Goal: Task Accomplishment & Management: Use online tool/utility

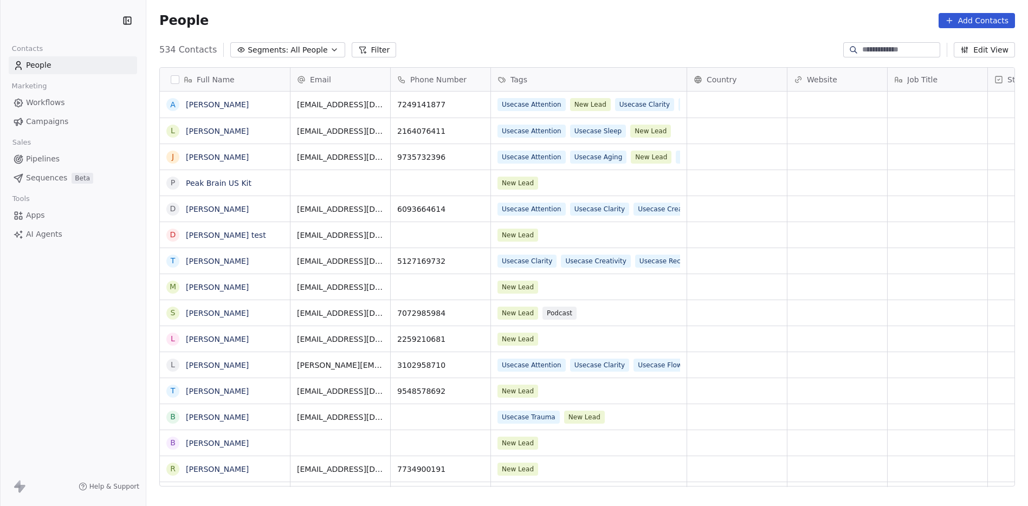
scroll to position [437, 874]
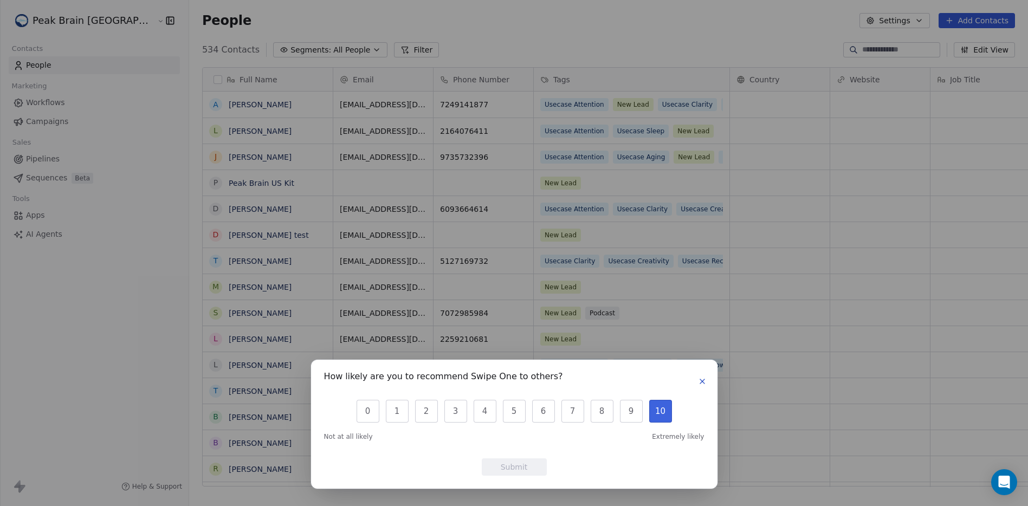
click at [659, 417] on button "10" at bounding box center [660, 411] width 23 height 23
click at [521, 464] on button "Submit" at bounding box center [514, 466] width 65 height 17
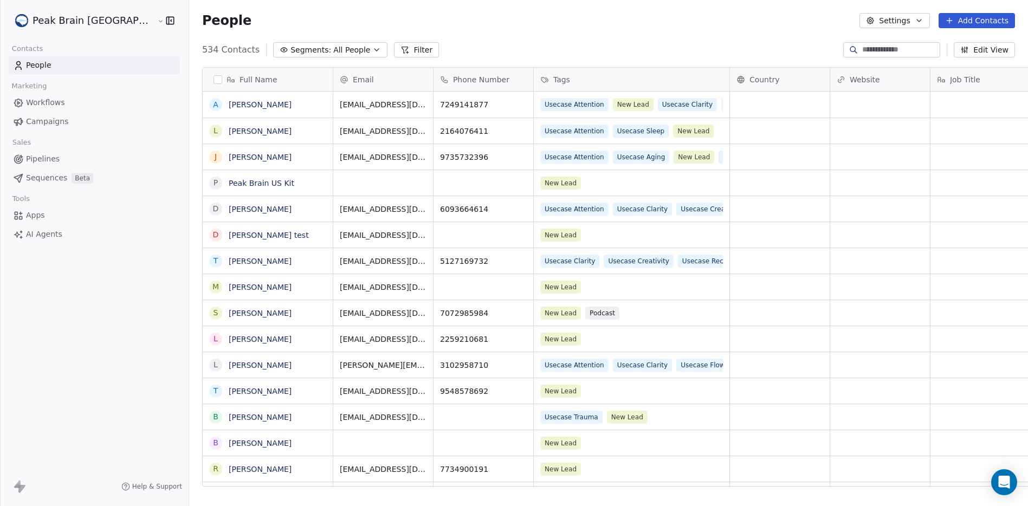
click at [60, 161] on link "Pipelines" at bounding box center [94, 159] width 171 height 18
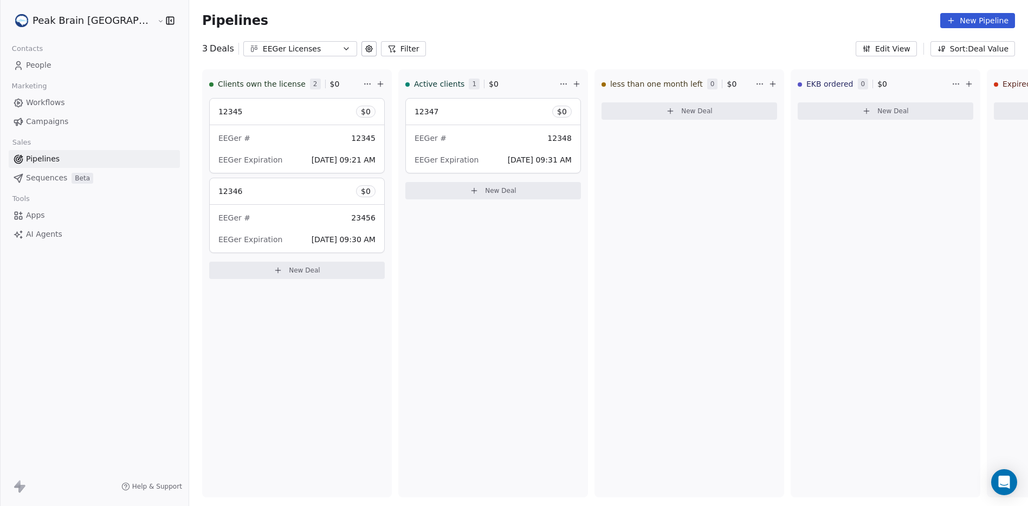
click at [342, 51] on icon "button" at bounding box center [346, 48] width 9 height 9
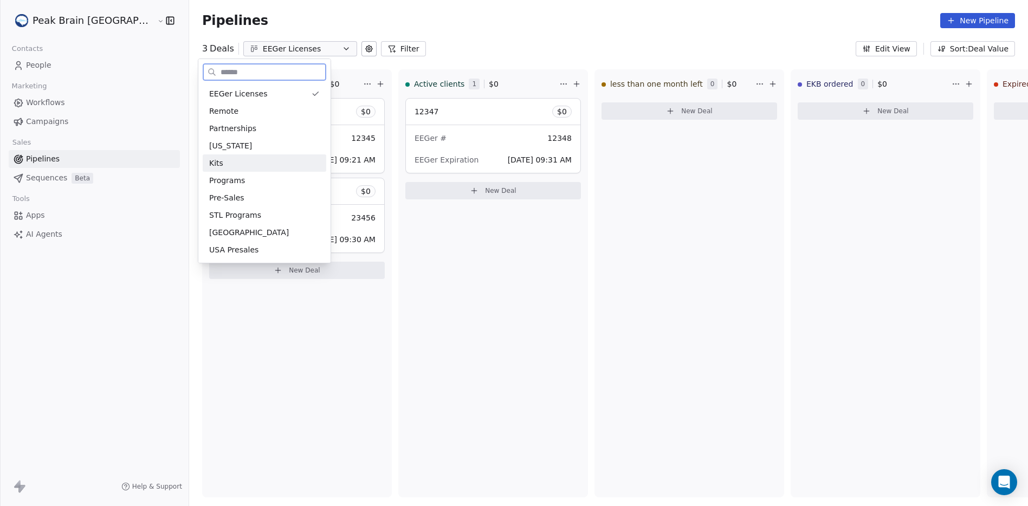
click at [286, 159] on div "Kits" at bounding box center [264, 163] width 111 height 11
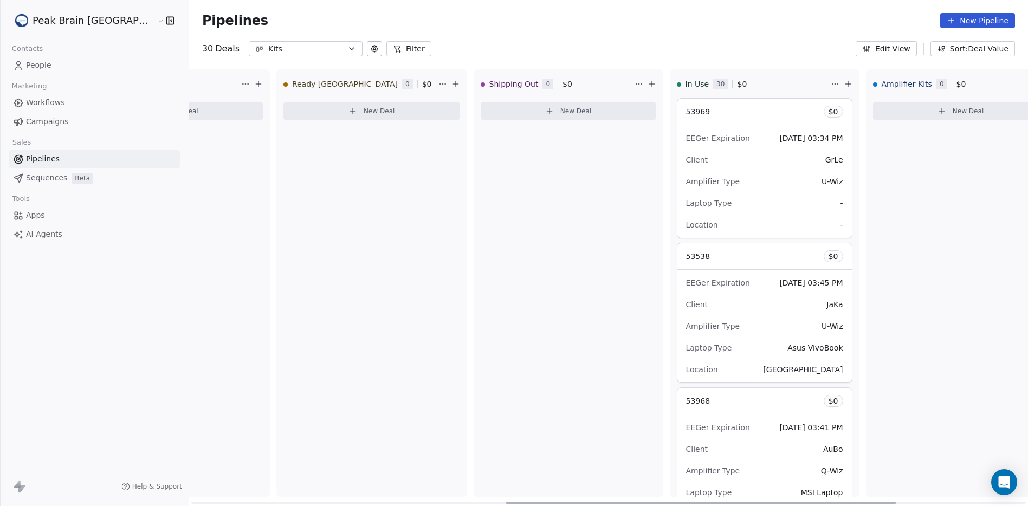
scroll to position [0, 722]
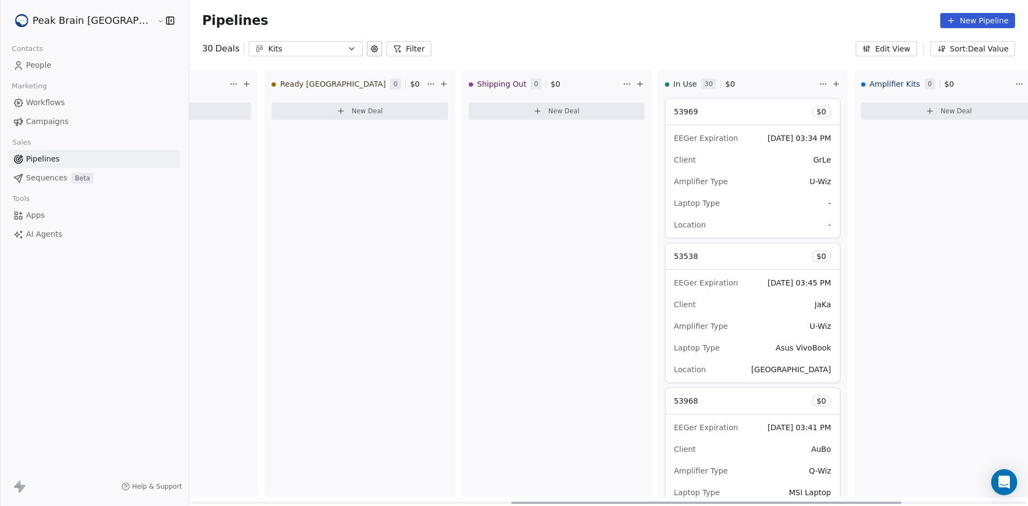
drag, startPoint x: 511, startPoint y: 501, endPoint x: 831, endPoint y: 505, distance: 319.8
click at [831, 504] on div at bounding box center [706, 503] width 390 height 2
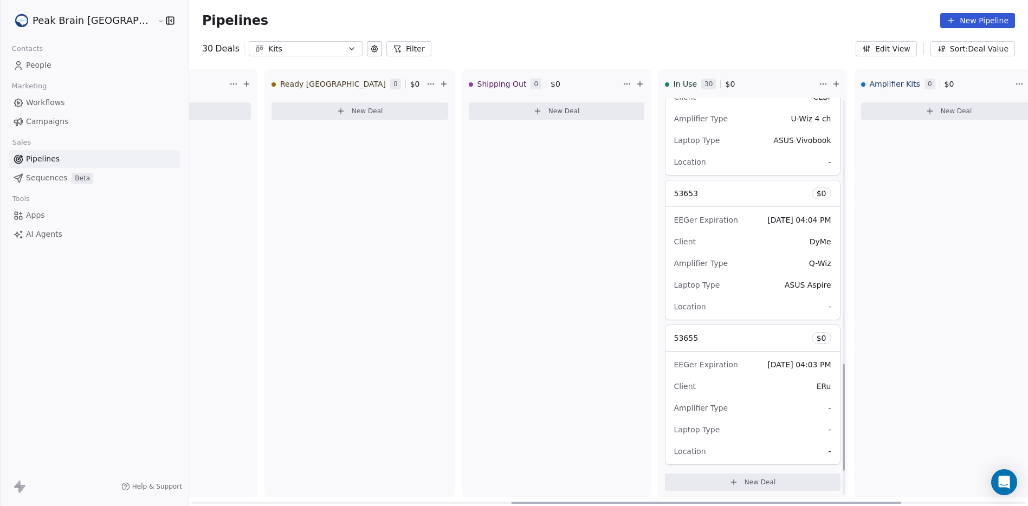
scroll to position [1078, 0]
click at [739, 476] on button "New Deal" at bounding box center [753, 479] width 176 height 17
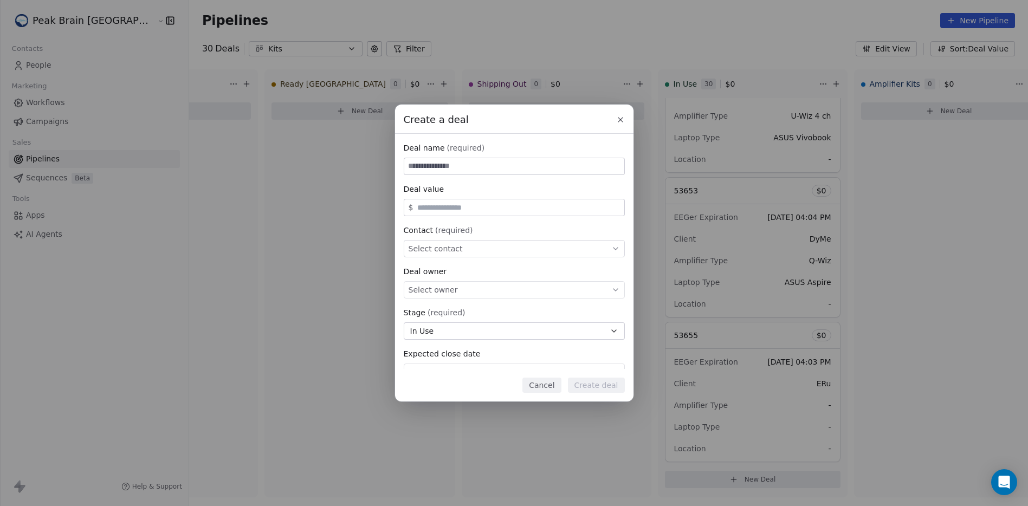
click at [622, 117] on icon at bounding box center [620, 119] width 9 height 9
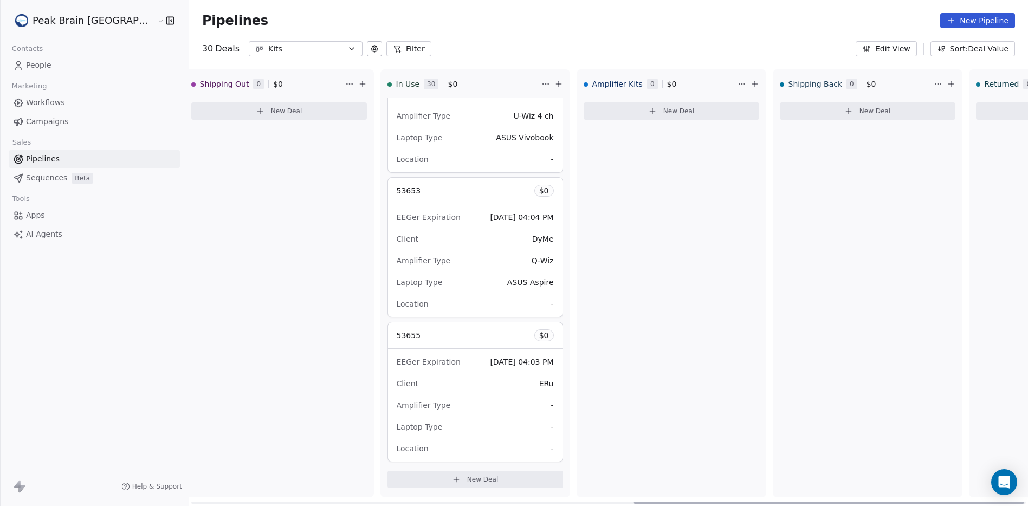
scroll to position [0, 1003]
click at [292, 38] on div "Pipelines New Pipeline" at bounding box center [608, 20] width 839 height 41
click at [292, 44] on div "Kits" at bounding box center [305, 48] width 75 height 11
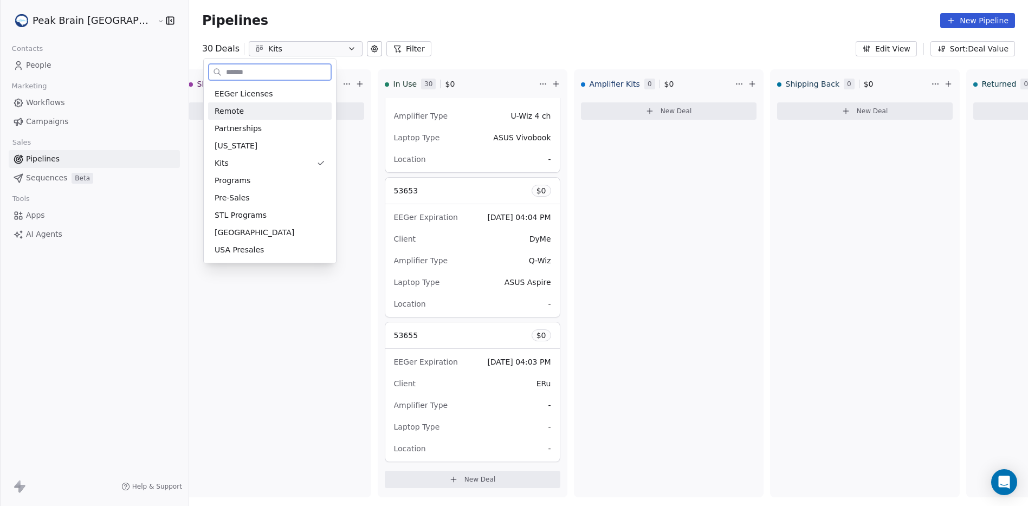
click at [264, 119] on div "Remote" at bounding box center [270, 110] width 124 height 17
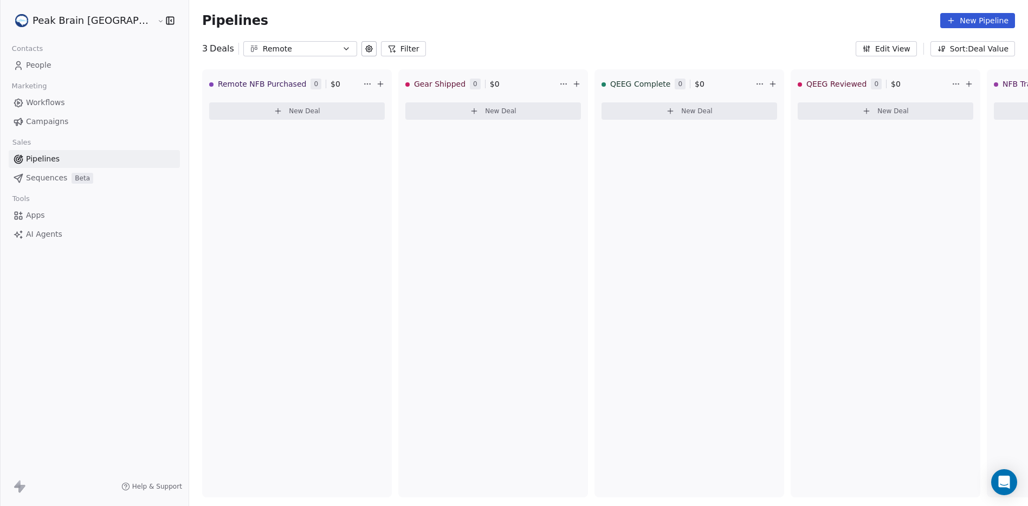
click at [69, 109] on link "Workflows" at bounding box center [94, 103] width 171 height 18
